Goal: Use online tool/utility: Utilize a website feature to perform a specific function

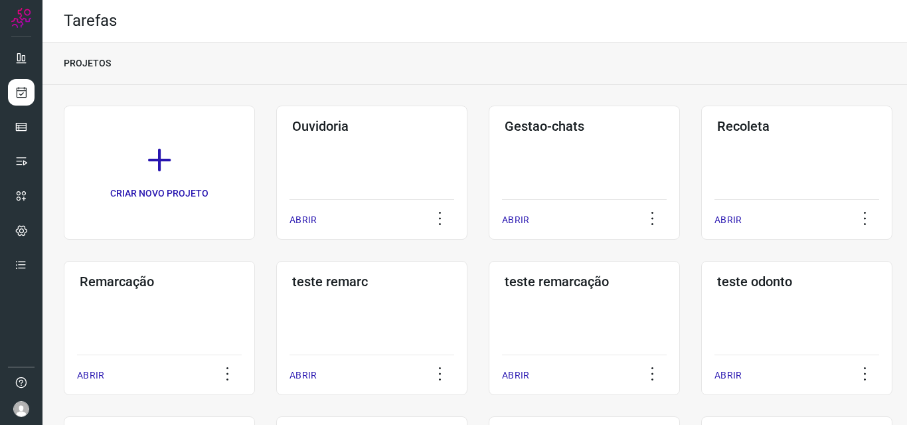
click at [276, 298] on div "Remarcação ABRIR" at bounding box center [371, 328] width 191 height 134
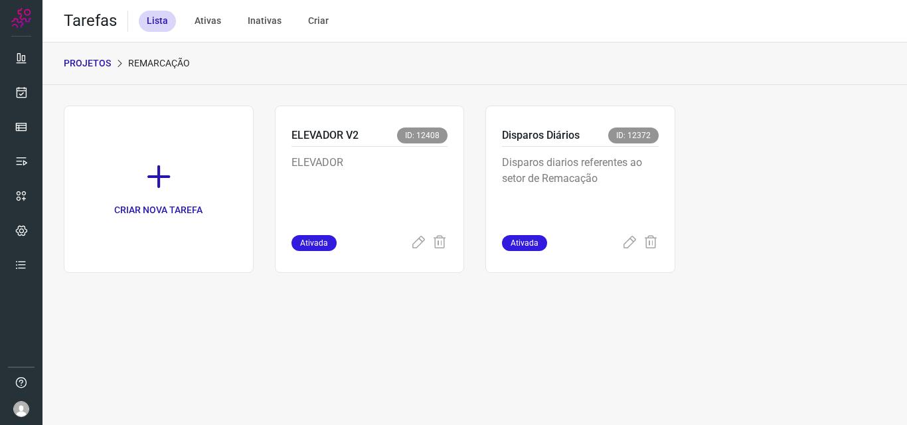
click at [654, 197] on p "Disparos diarios referentes ao setor de Remacação" at bounding box center [580, 188] width 157 height 66
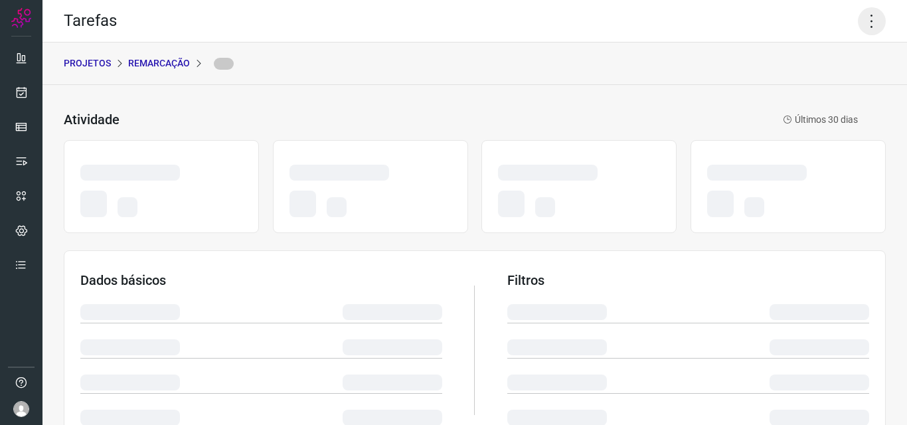
click at [861, 25] on icon at bounding box center [872, 21] width 28 height 28
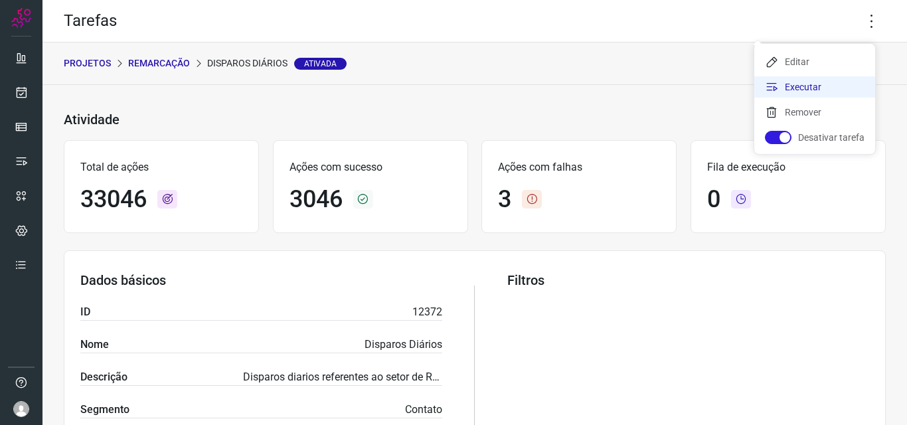
click at [825, 88] on li "Executar" at bounding box center [814, 86] width 121 height 21
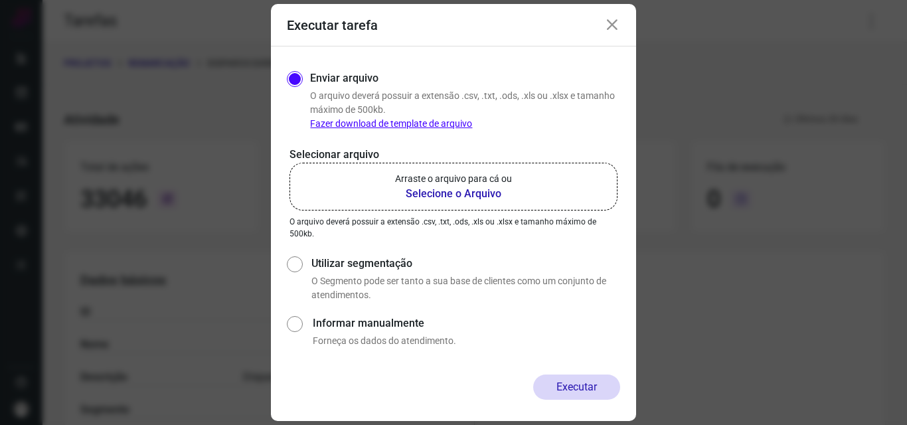
click at [502, 172] on p "Arraste o arquivo para cá ou" at bounding box center [453, 179] width 117 height 14
click at [0, 0] on input "Arraste o arquivo para cá ou Selecione o Arquivo" at bounding box center [0, 0] width 0 height 0
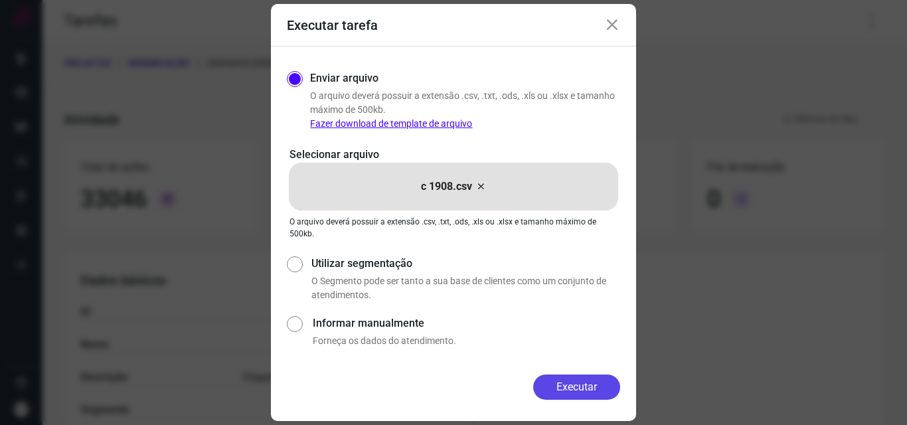
click at [571, 389] on button "Executar" at bounding box center [576, 386] width 87 height 25
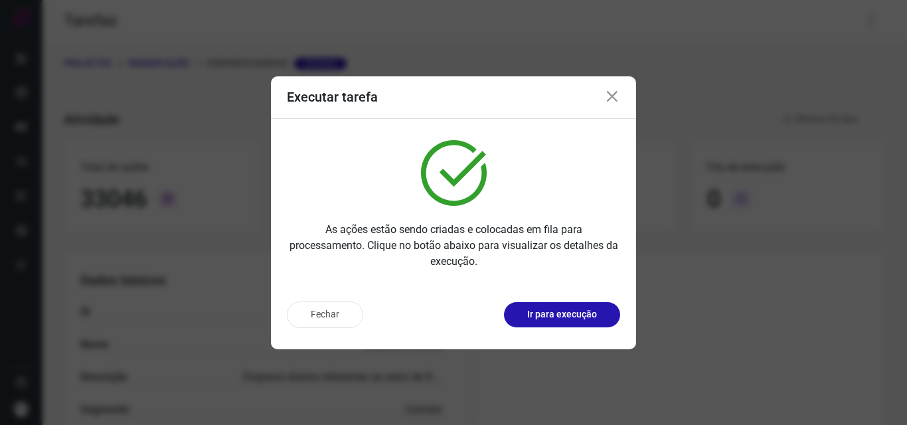
click at [562, 313] on p "Ir para execução" at bounding box center [562, 314] width 70 height 14
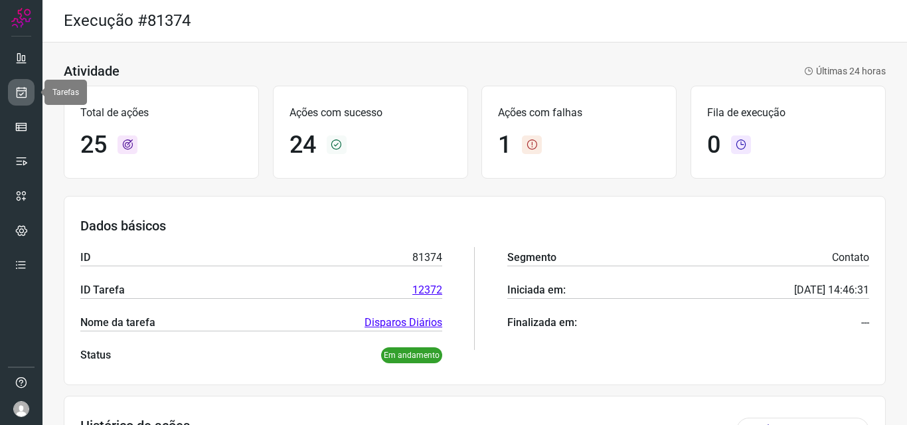
click at [28, 96] on link at bounding box center [21, 92] width 27 height 27
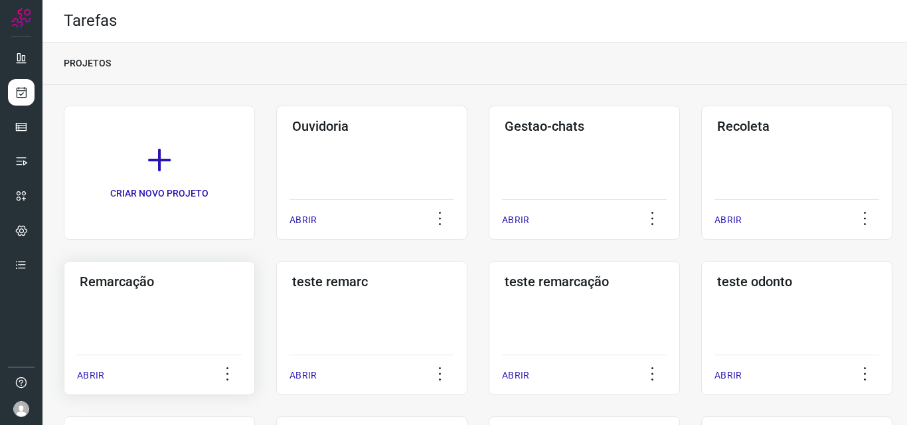
click at [276, 299] on div "Remarcação ABRIR" at bounding box center [371, 328] width 191 height 134
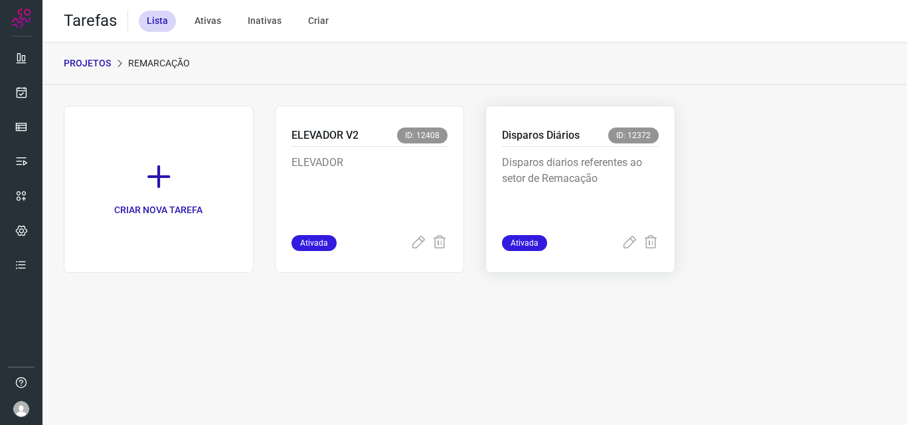
click at [568, 192] on p "Disparos diarios referentes ao setor de Remacação" at bounding box center [580, 188] width 157 height 66
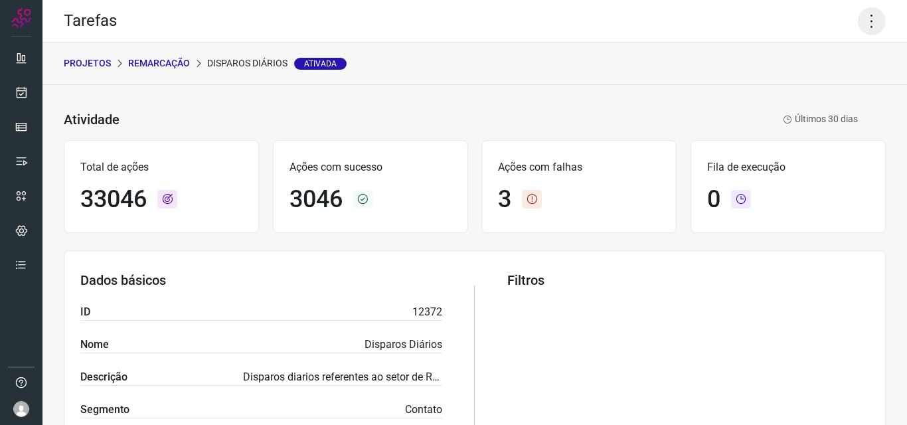
click at [868, 22] on icon at bounding box center [872, 21] width 28 height 28
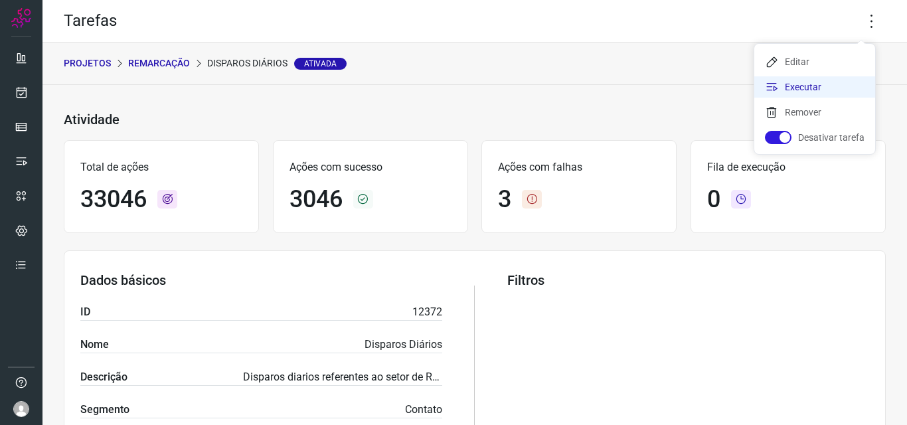
click at [831, 80] on li "Executar" at bounding box center [814, 86] width 121 height 21
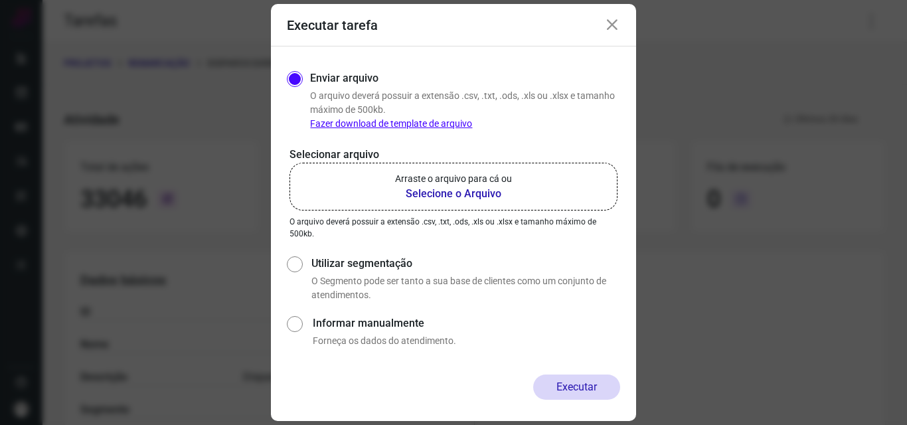
click at [518, 187] on label "Arraste o arquivo para cá ou Selecione o Arquivo" at bounding box center [453, 187] width 328 height 48
click at [0, 0] on input "Arraste o arquivo para cá ou Selecione o Arquivo" at bounding box center [0, 0] width 0 height 0
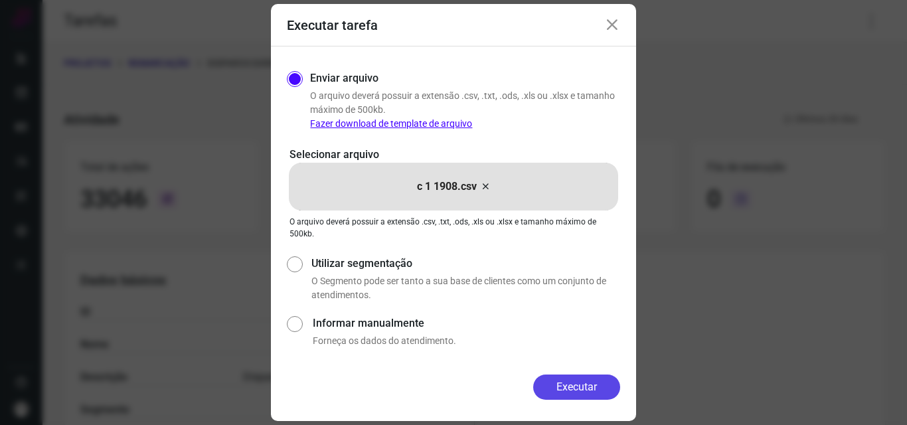
click at [544, 383] on button "Executar" at bounding box center [576, 386] width 87 height 25
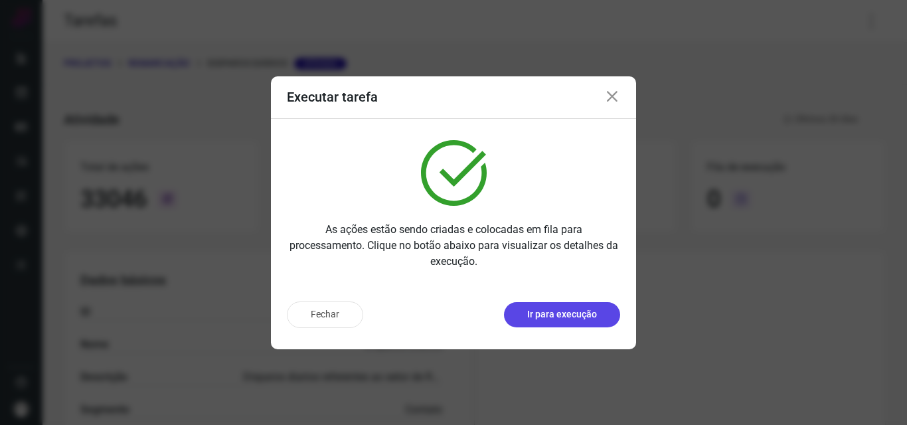
click at [558, 314] on p "Ir para execução" at bounding box center [562, 314] width 70 height 14
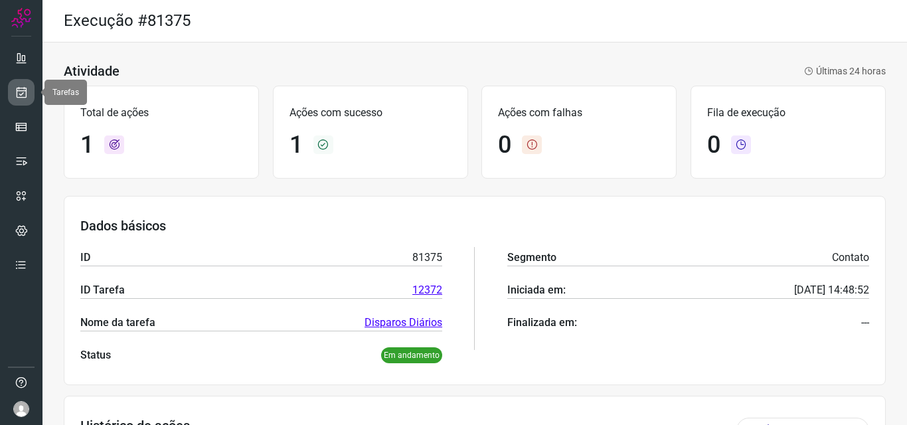
click at [32, 92] on link at bounding box center [21, 92] width 27 height 27
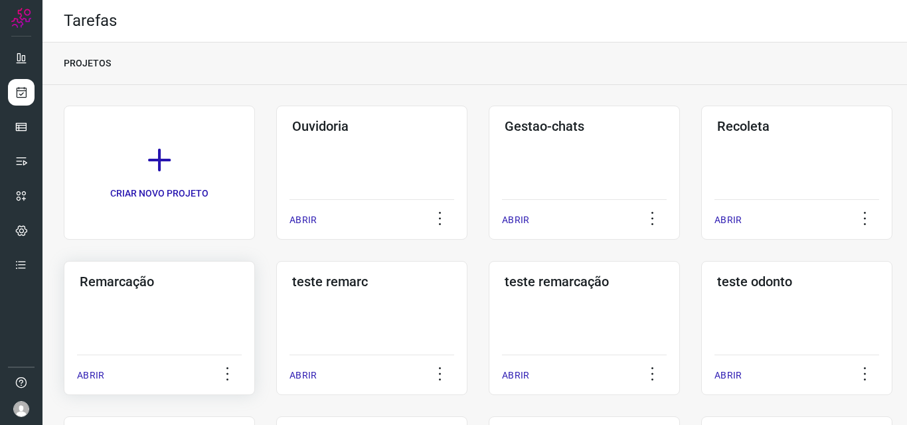
click at [276, 293] on div "Remarcação ABRIR" at bounding box center [371, 328] width 191 height 134
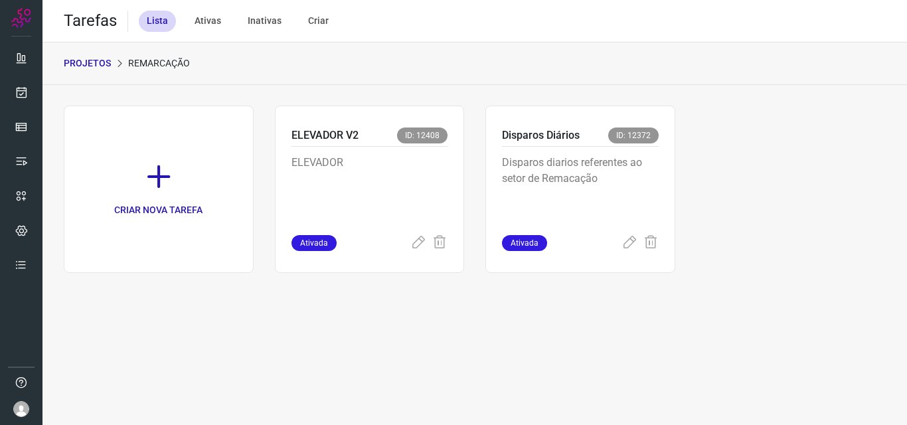
click at [578, 212] on p "Disparos diarios referentes ao setor de Remacação" at bounding box center [580, 188] width 157 height 66
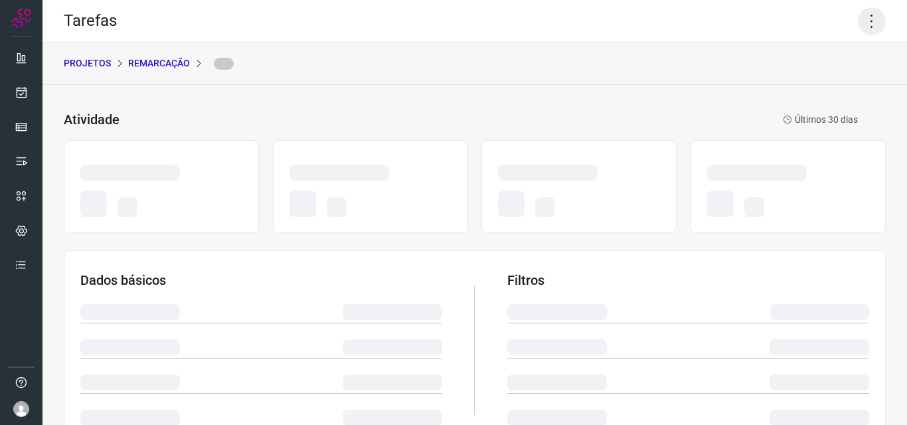
click at [861, 23] on icon at bounding box center [872, 21] width 28 height 28
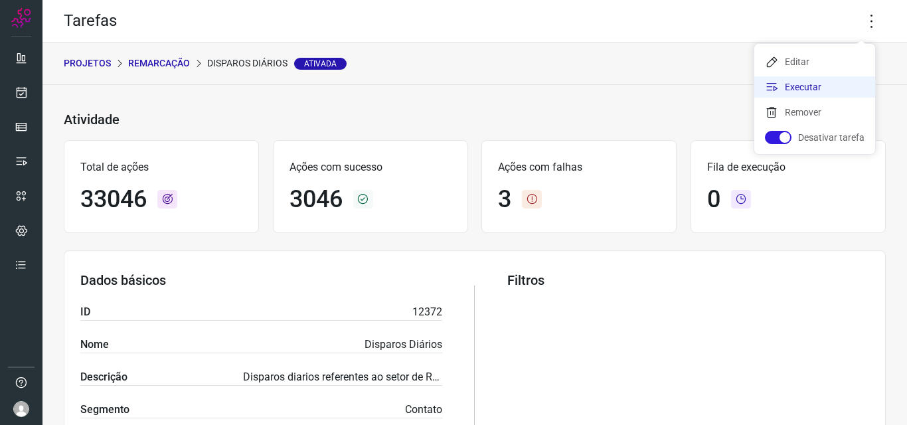
click at [806, 95] on li "Executar" at bounding box center [814, 86] width 121 height 21
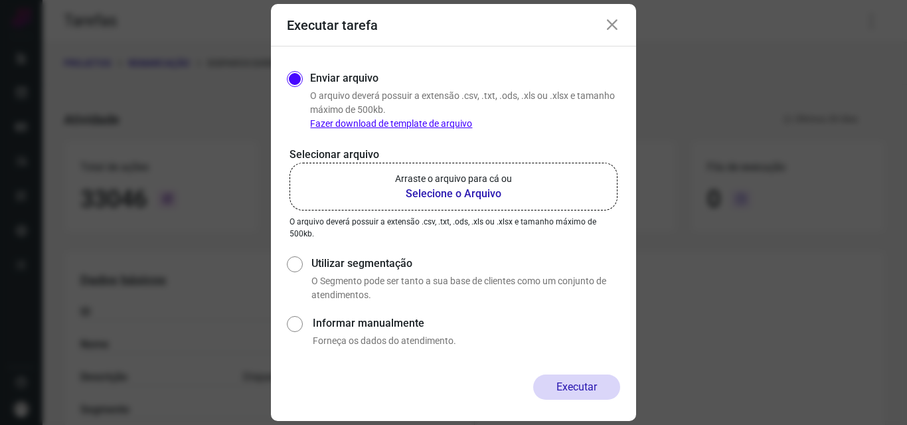
click at [524, 186] on label "Arraste o arquivo para cá ou Selecione o Arquivo" at bounding box center [453, 187] width 328 height 48
click at [0, 0] on input "Arraste o arquivo para cá ou Selecione o Arquivo" at bounding box center [0, 0] width 0 height 0
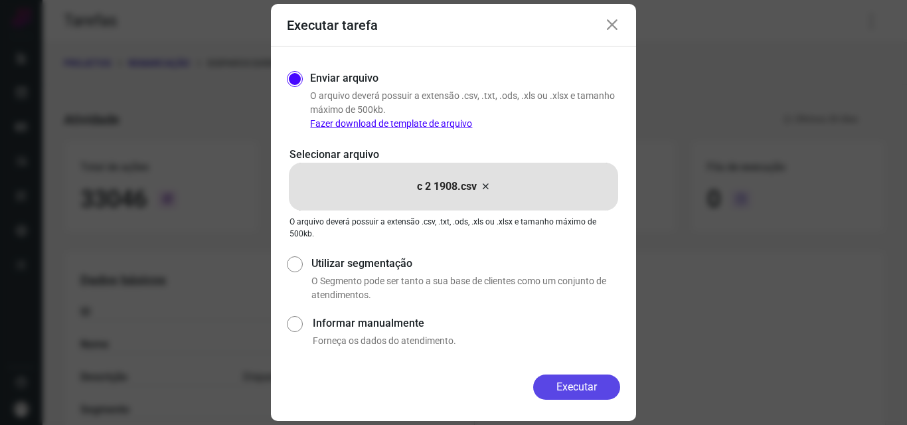
click at [554, 379] on button "Executar" at bounding box center [576, 386] width 87 height 25
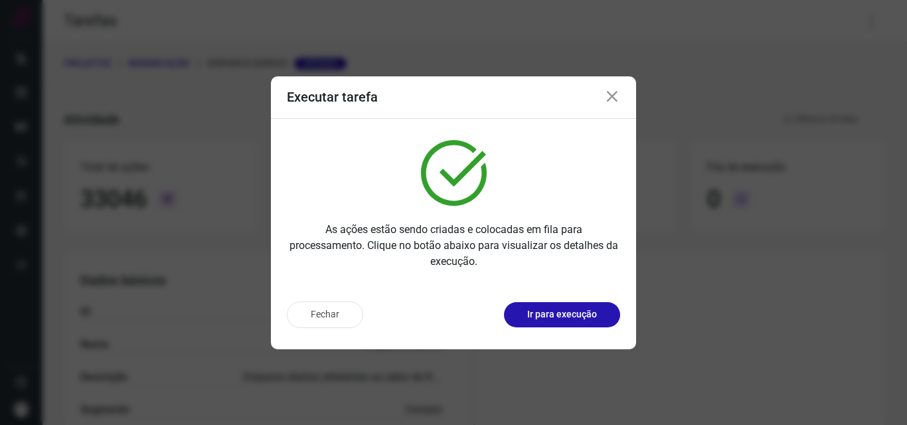
click at [576, 313] on p "Ir para execução" at bounding box center [562, 314] width 70 height 14
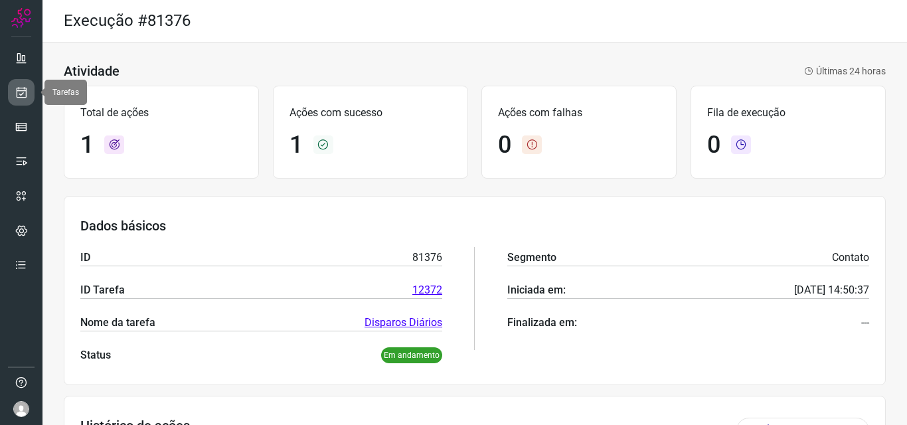
click at [14, 96] on link at bounding box center [21, 92] width 27 height 27
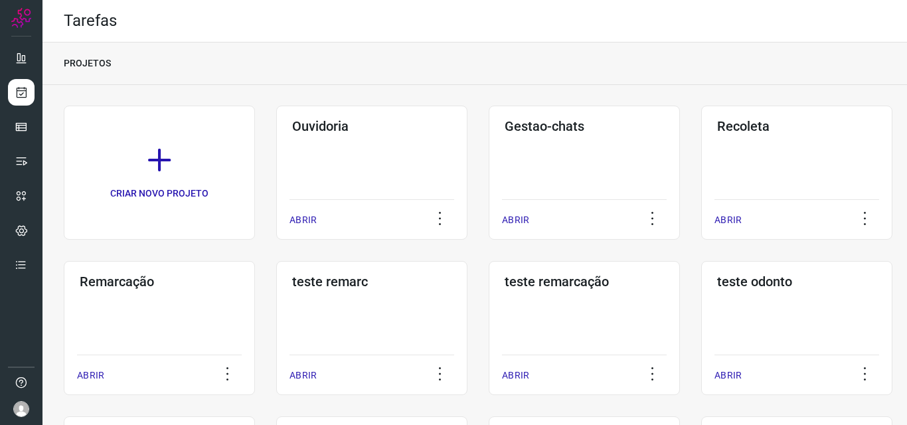
click at [276, 313] on div "Remarcação ABRIR" at bounding box center [371, 328] width 191 height 134
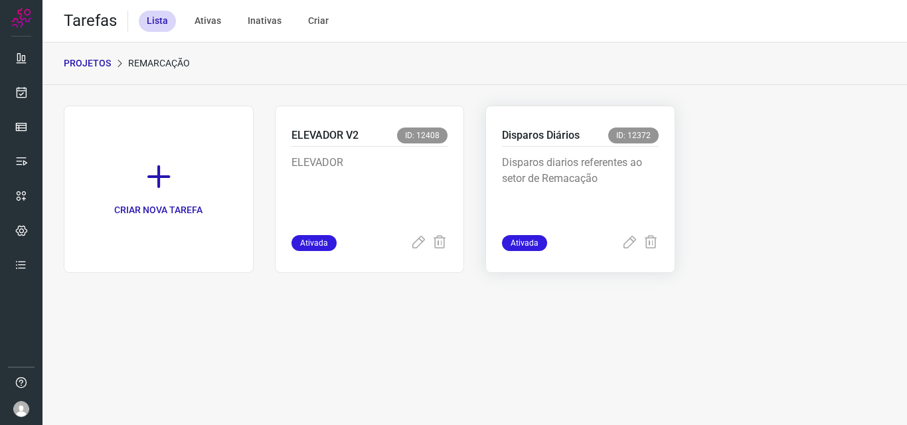
click at [566, 200] on p "Disparos diarios referentes ao setor de Remacação" at bounding box center [580, 188] width 157 height 66
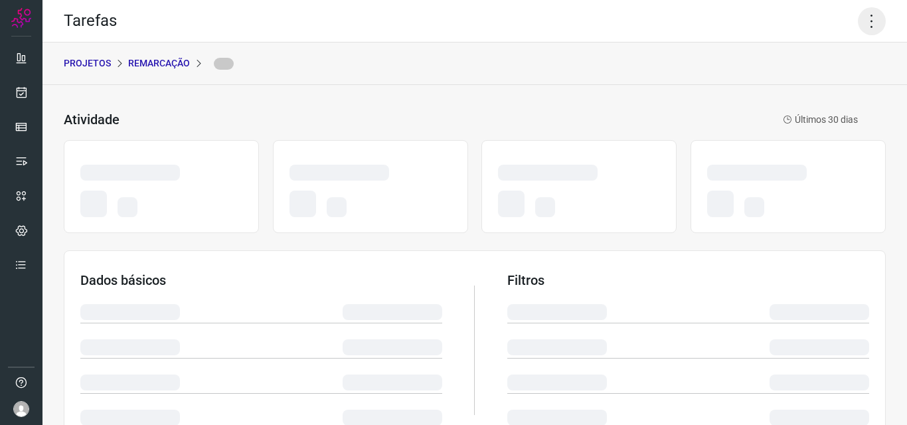
click at [861, 25] on icon at bounding box center [872, 21] width 28 height 28
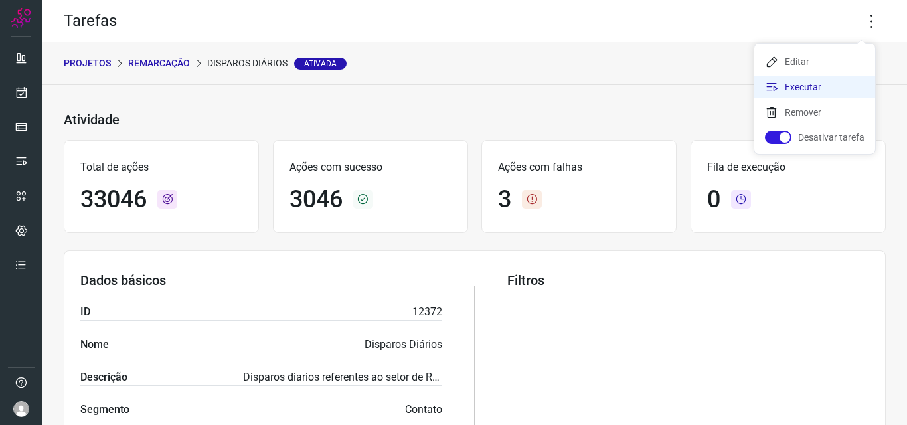
click at [830, 77] on li "Executar" at bounding box center [814, 86] width 121 height 21
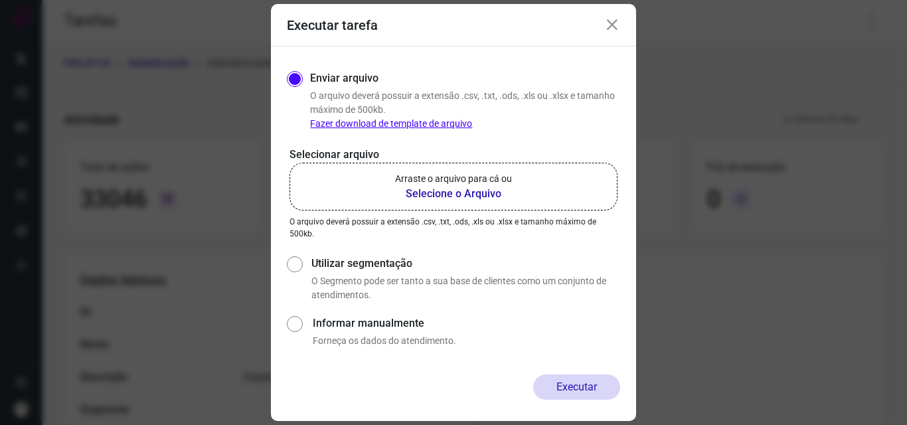
click at [502, 186] on b "Selecione o Arquivo" at bounding box center [453, 194] width 117 height 16
click at [0, 0] on input "Arraste o arquivo para cá ou Selecione o Arquivo" at bounding box center [0, 0] width 0 height 0
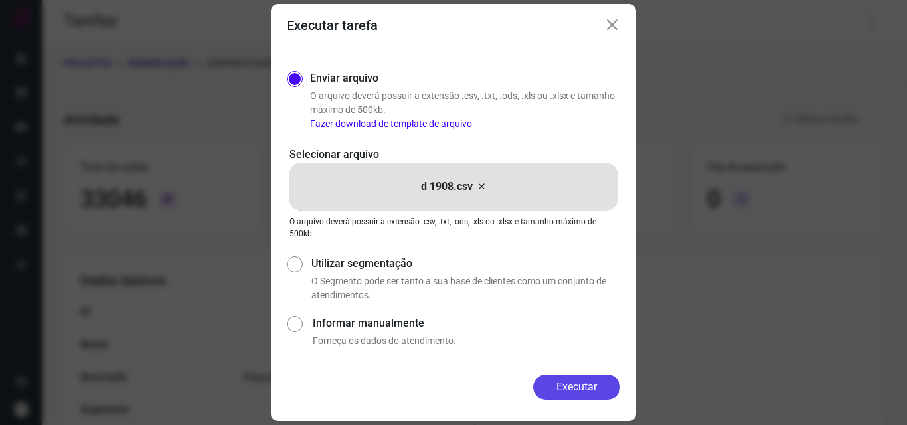
click at [573, 381] on button "Executar" at bounding box center [576, 386] width 87 height 25
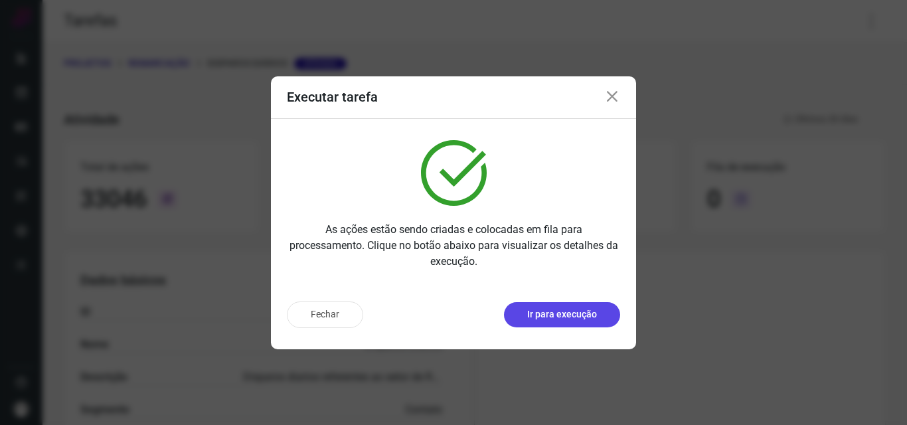
click at [568, 323] on button "Ir para execução" at bounding box center [562, 314] width 116 height 25
